Goal: Complete application form: Complete application form

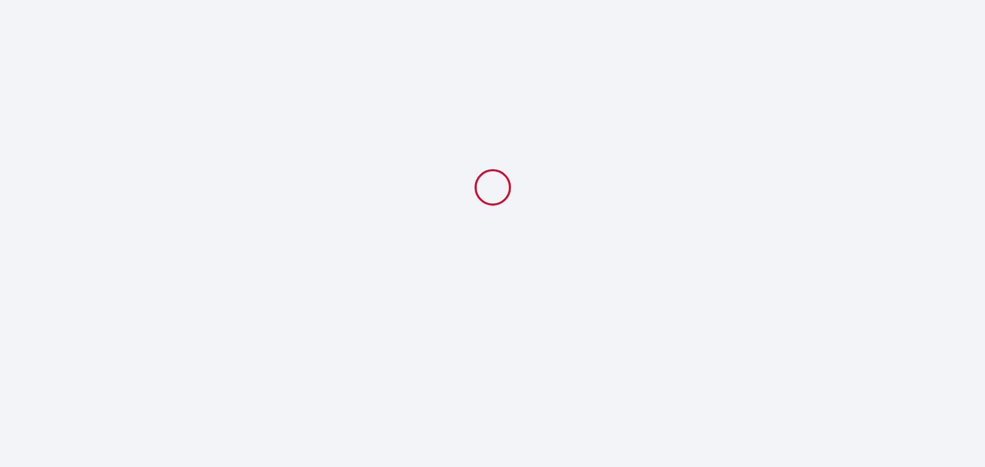
select select
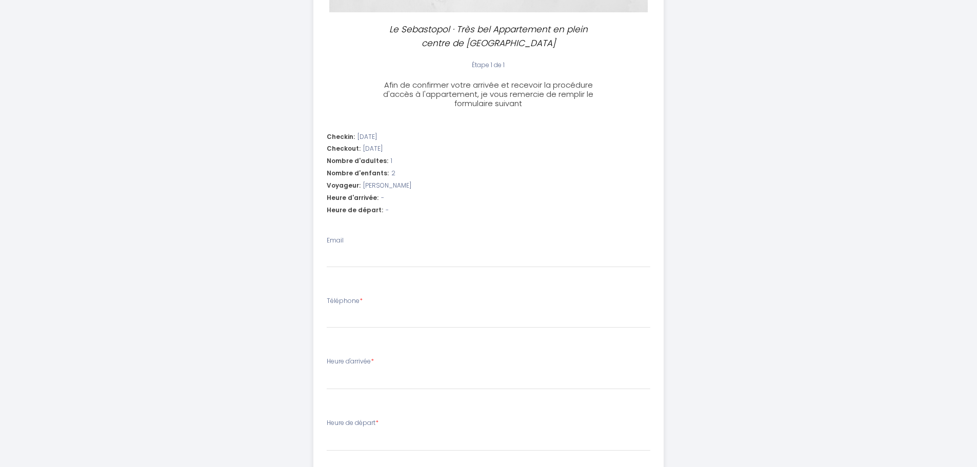
scroll to position [256, 0]
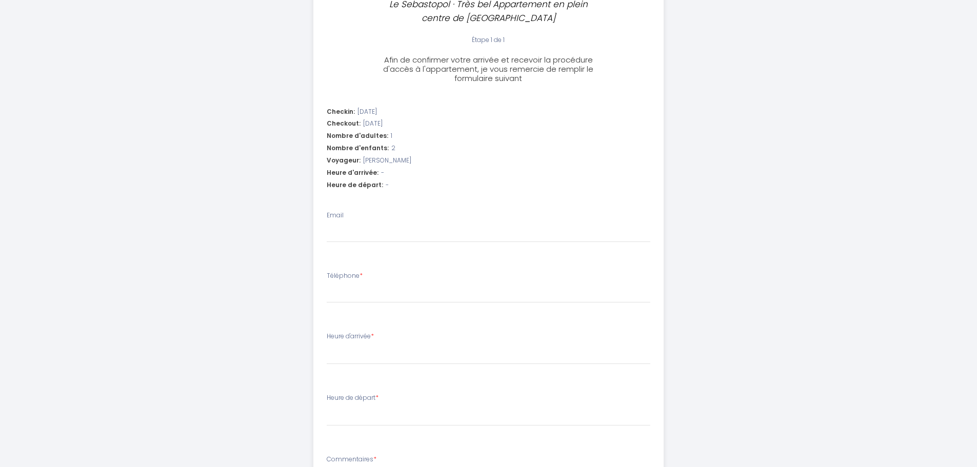
click at [398, 169] on li "Checkin: [DATE] Checkout: [DATE] Nombre d'adultes: 1 Nombre d'enfants: 2 Voyage…" at bounding box center [488, 150] width 349 height 98
click at [392, 175] on div "Heure d'arrivée: -" at bounding box center [489, 173] width 324 height 10
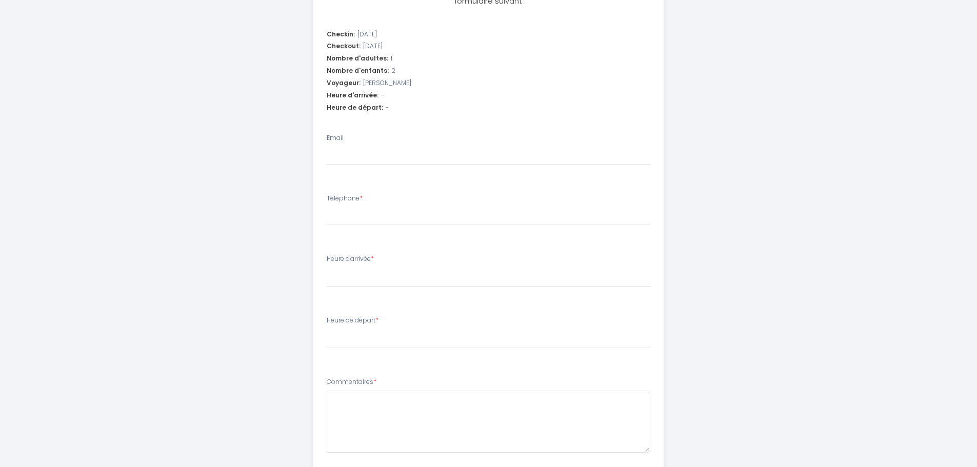
scroll to position [408, 0]
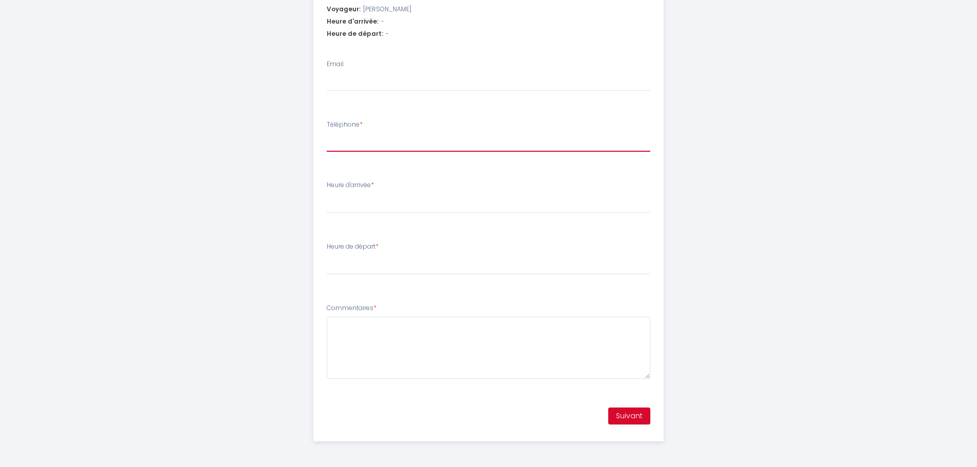
click at [370, 149] on input "Téléphone *" at bounding box center [489, 142] width 324 height 18
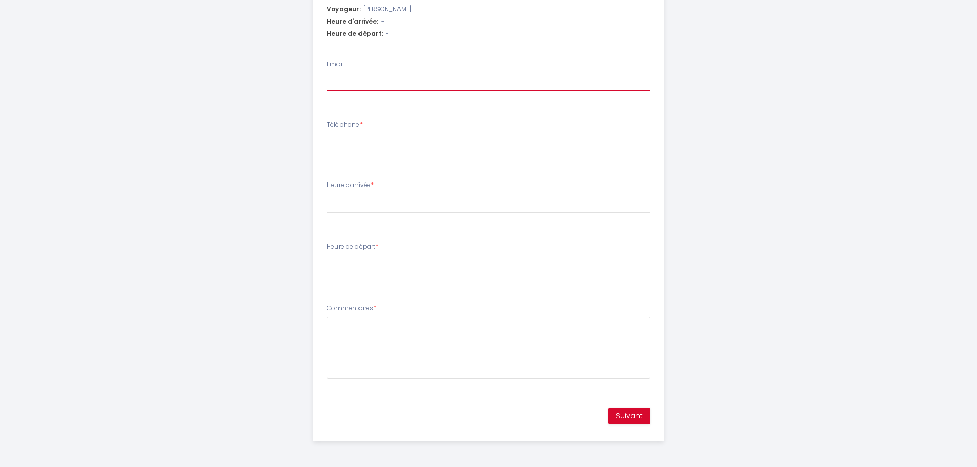
click at [363, 81] on input "Email" at bounding box center [489, 82] width 324 height 18
click at [381, 22] on span "-" at bounding box center [382, 22] width 3 height 10
drag, startPoint x: 386, startPoint y: 22, endPoint x: 414, endPoint y: 24, distance: 28.2
click at [414, 24] on div "Heure d'arrivée: -" at bounding box center [489, 22] width 324 height 10
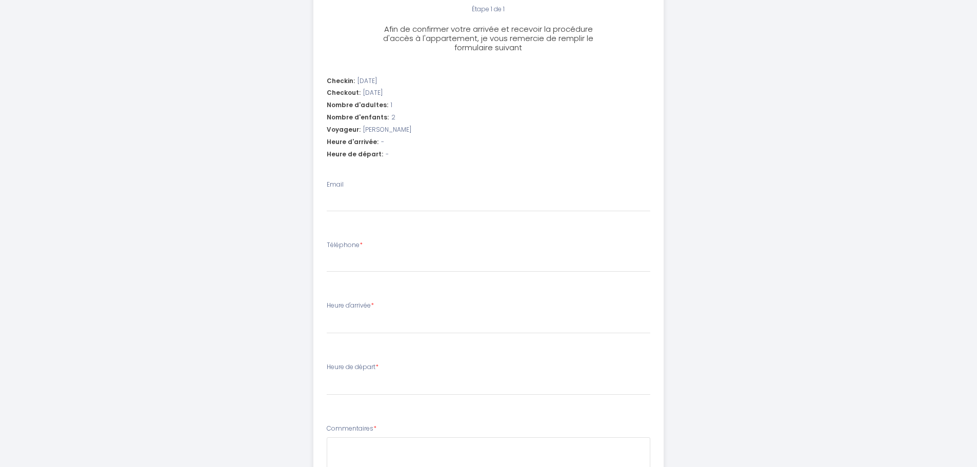
scroll to position [308, 0]
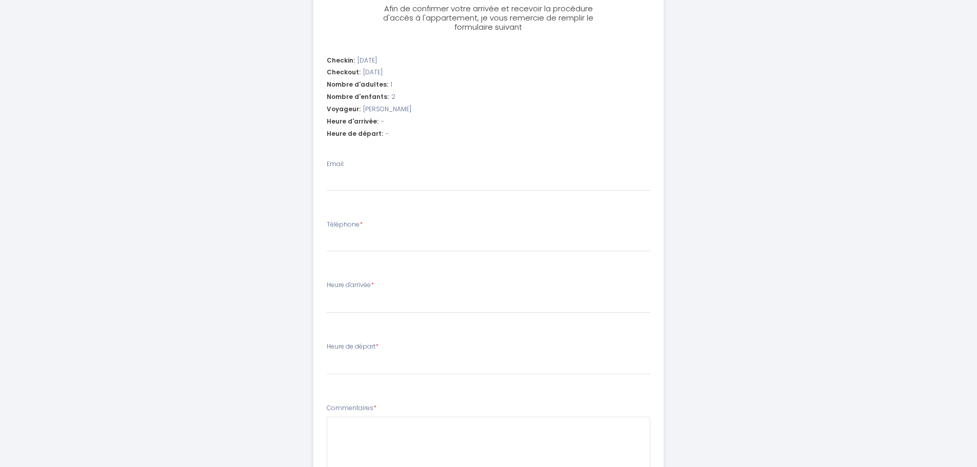
click at [362, 170] on div "Email" at bounding box center [489, 175] width 324 height 32
click at [360, 178] on input "Email" at bounding box center [489, 182] width 324 height 18
type input "[EMAIL_ADDRESS][DOMAIN_NAME]"
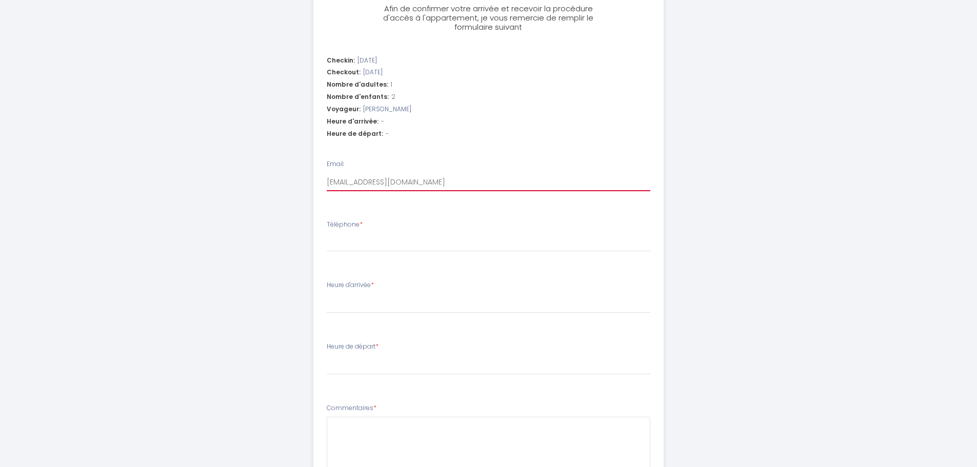
select select
click at [359, 254] on li "Téléphone *" at bounding box center [488, 241] width 349 height 54
click at [361, 231] on div "Téléphone *" at bounding box center [489, 236] width 324 height 32
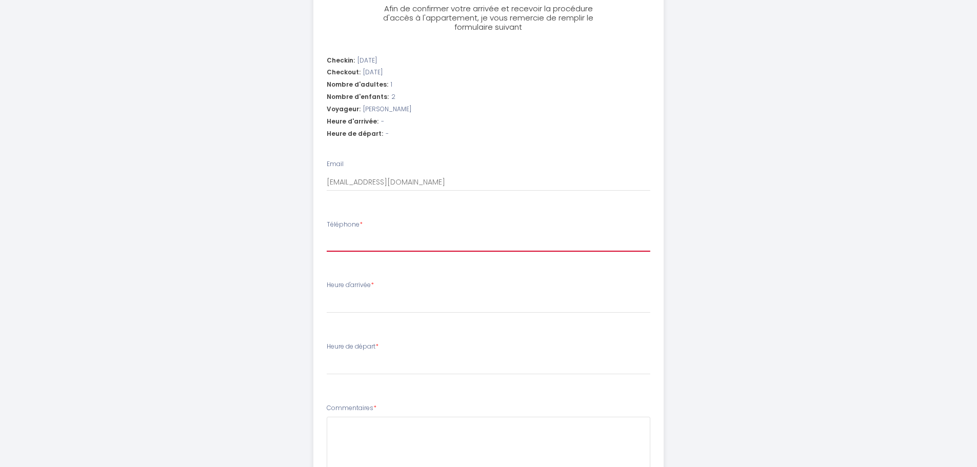
click at [361, 240] on input "Téléphone *" at bounding box center [489, 242] width 324 height 18
type input "0"
select select
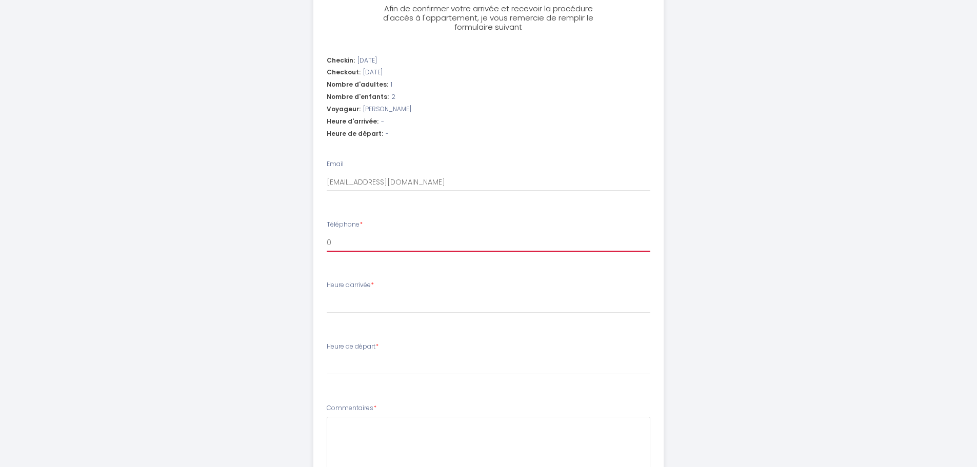
type input "07"
select select
type input "076"
select select
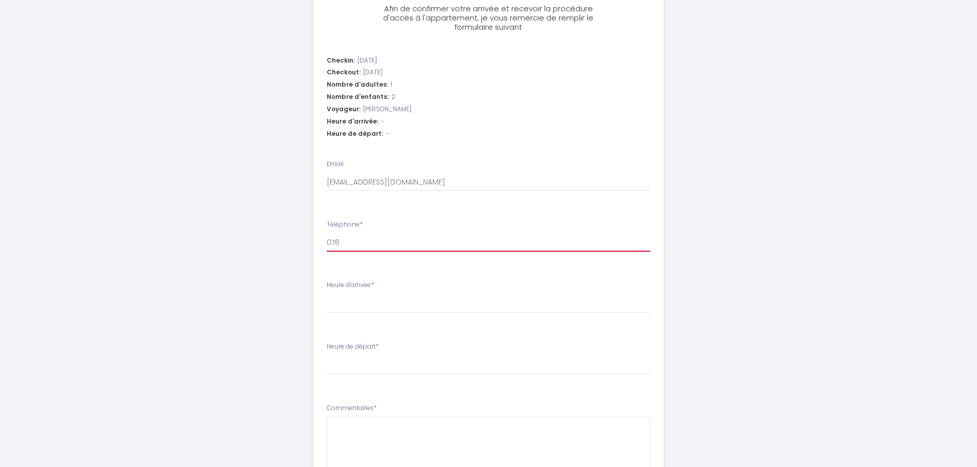
select select
type input "0768"
select select
type input "07687"
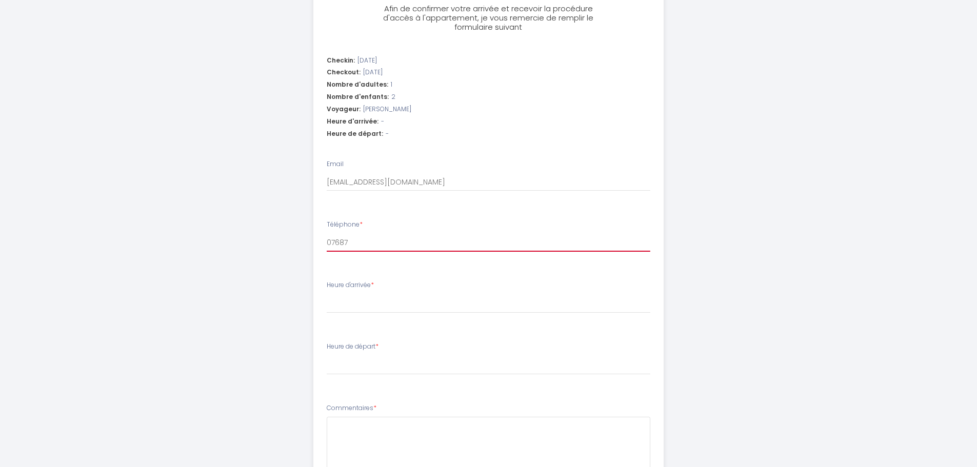
select select
type input "076879"
select select
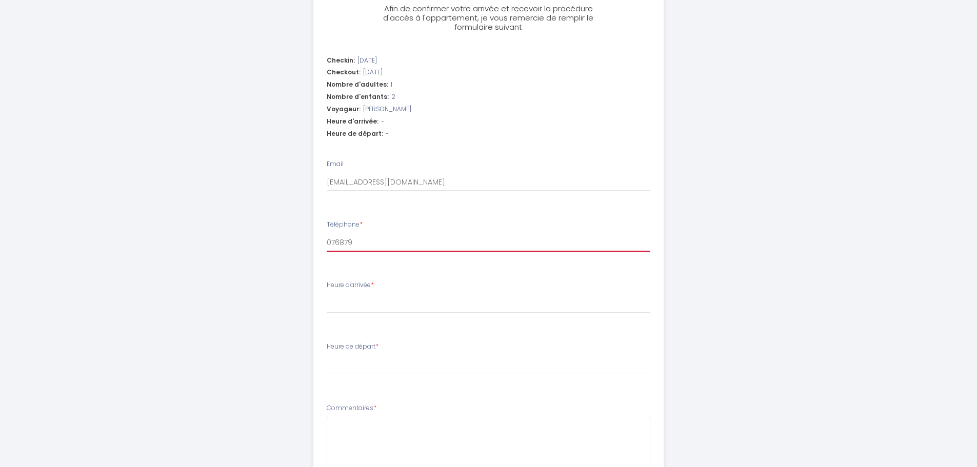
type input "0768793"
select select
type input "07687934"
select select
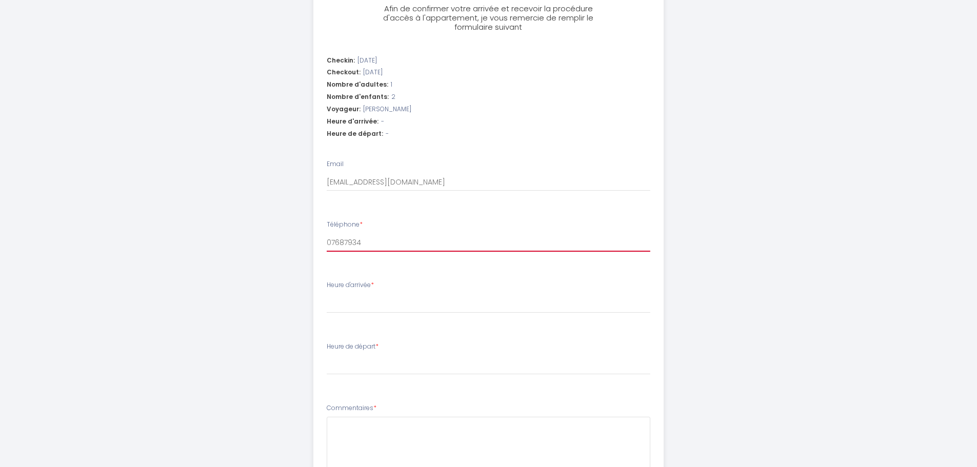
select select
type input "076879341"
select select
type input "0768793416"
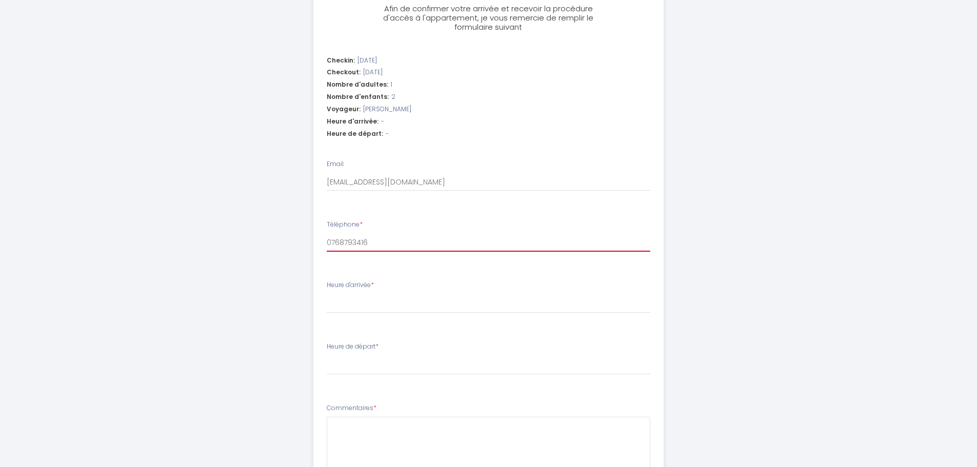
select select
type input "0768793416"
click at [415, 306] on select "17:00 17:30 18:00 18:30 19:00 19:30 20:00" at bounding box center [489, 303] width 324 height 19
click at [409, 301] on select "17:00 17:30 18:00 18:30 19:00 19:30 20:00" at bounding box center [489, 303] width 324 height 19
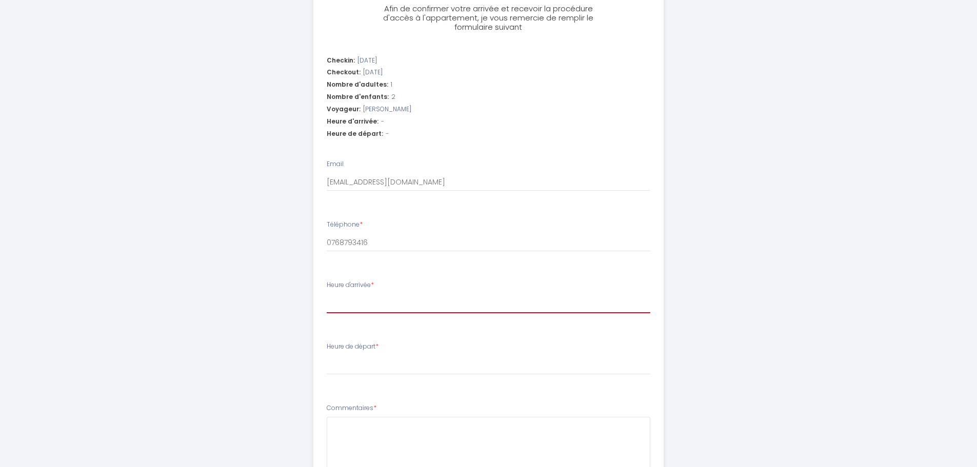
click at [409, 301] on select "17:00 17:30 18:00 18:30 19:00 19:30 20:00" at bounding box center [489, 303] width 324 height 19
select select "17:00"
click at [327, 294] on select "17:00 17:30 18:00 18:30 19:00 19:30 20:00" at bounding box center [489, 303] width 324 height 19
click at [407, 351] on div "Heure de départ * 00:00 00:30 01:00 01:30 02:00 02:30 03:00 03:30 04:00 04:30 0…" at bounding box center [489, 358] width 324 height 33
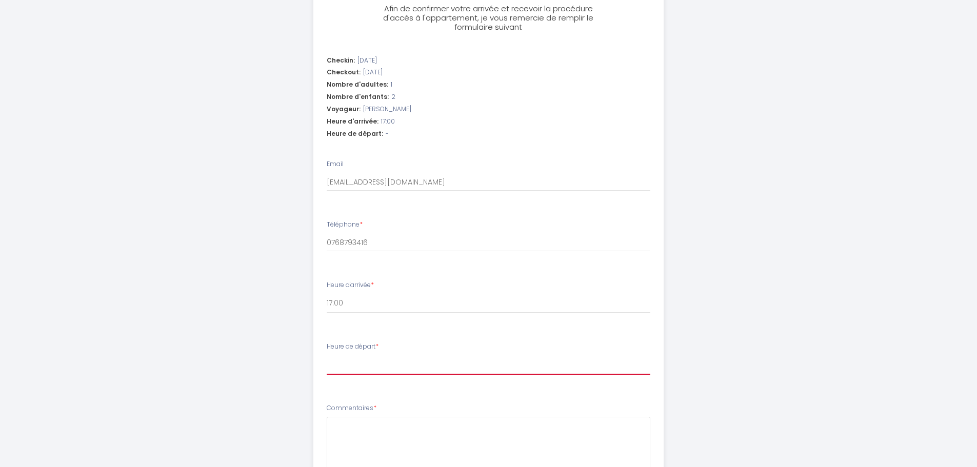
click at [398, 363] on select "00:00 00:30 01:00 01:30 02:00 02:30 03:00 03:30 04:00 04:30 05:00 05:30 06:00 0…" at bounding box center [489, 364] width 324 height 19
select select "10:00"
click at [327, 355] on select "00:00 00:30 01:00 01:30 02:00 02:30 03:00 03:30 04:00 04:30 05:00 05:30 06:00 0…" at bounding box center [489, 364] width 324 height 19
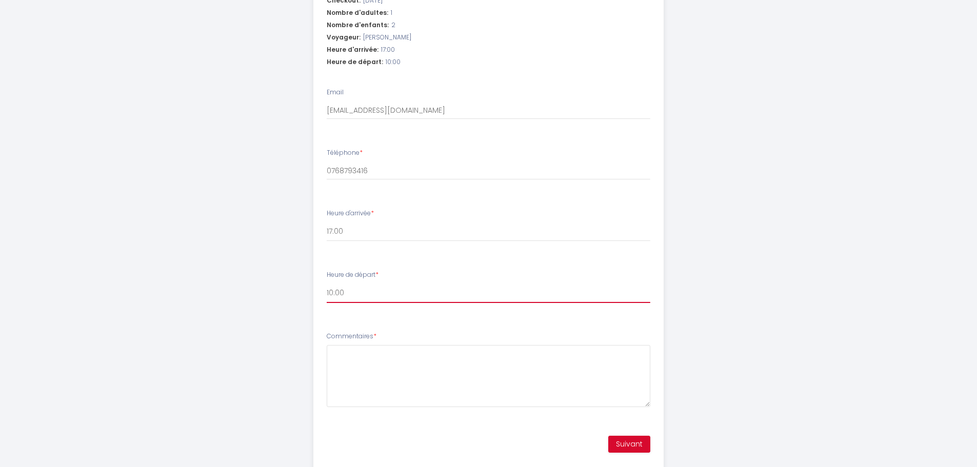
scroll to position [408, 0]
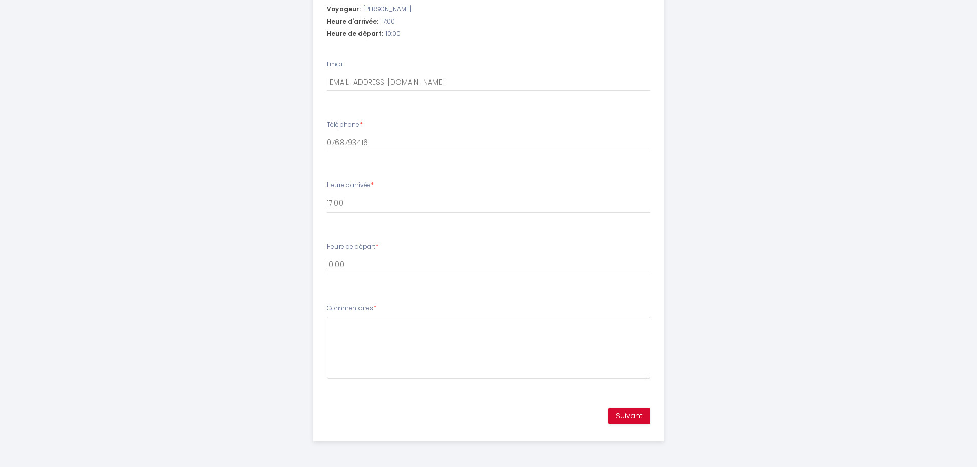
click at [370, 316] on div "Commentaires *" at bounding box center [489, 341] width 324 height 75
click at [365, 329] on textarea "Commentaires *" at bounding box center [489, 348] width 324 height 62
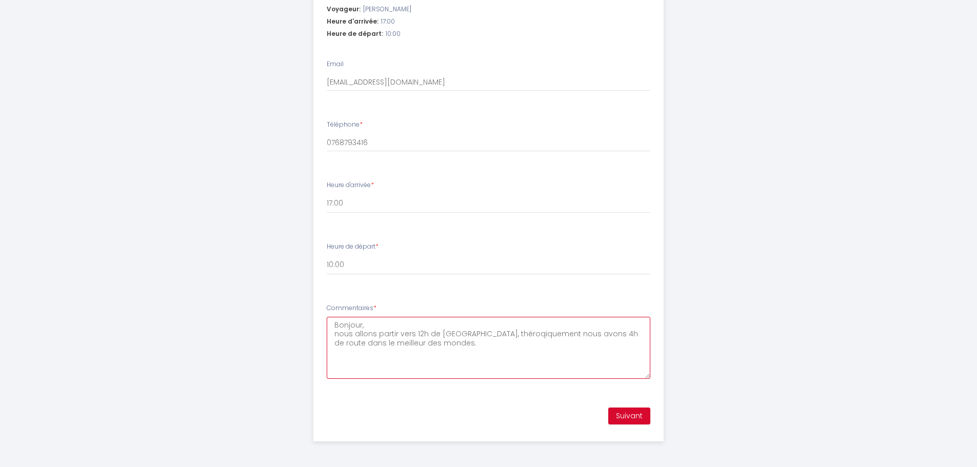
drag, startPoint x: 489, startPoint y: 342, endPoint x: 481, endPoint y: 334, distance: 11.2
type textarea "Bonjour, nous allons partir vers 12h de [GEOGRAPHIC_DATA], théoriquement nous a…"
click at [645, 409] on button "Suivant" at bounding box center [629, 416] width 42 height 17
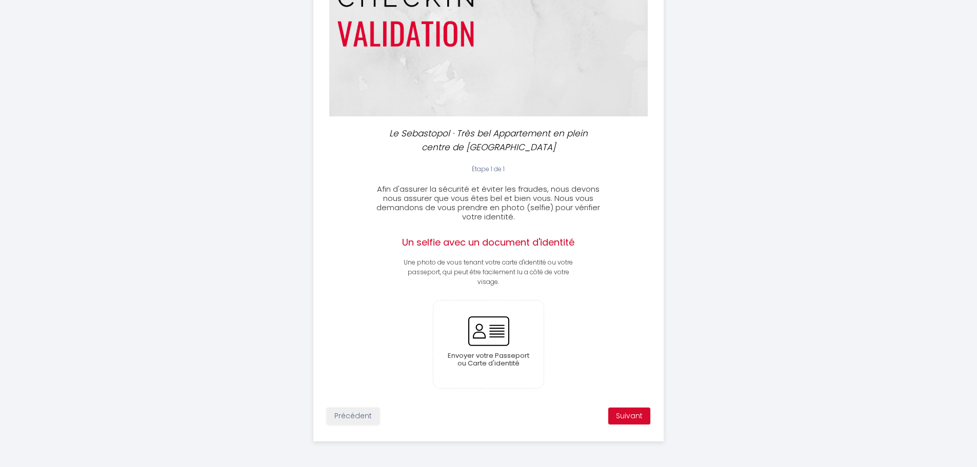
scroll to position [127, 0]
